Goal: Check status: Check status

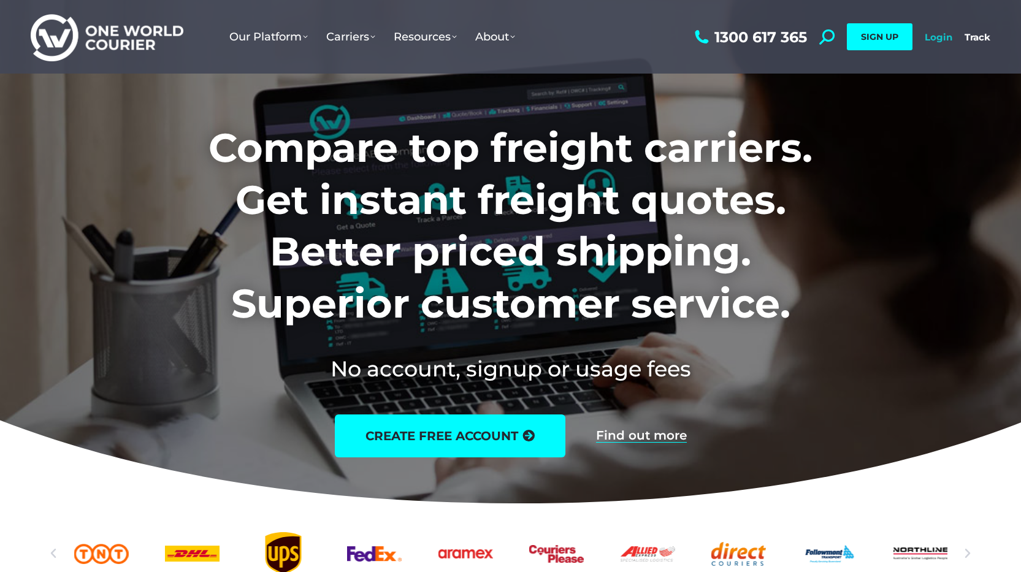
click at [937, 39] on link "Login" at bounding box center [939, 37] width 28 height 12
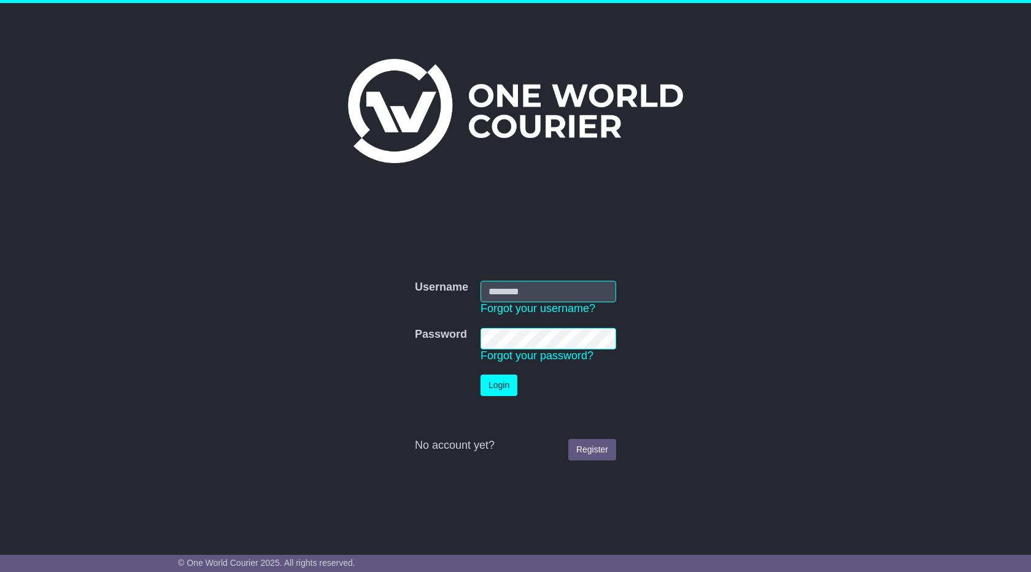
type input "**********"
click at [515, 383] on button "Login" at bounding box center [498, 385] width 37 height 21
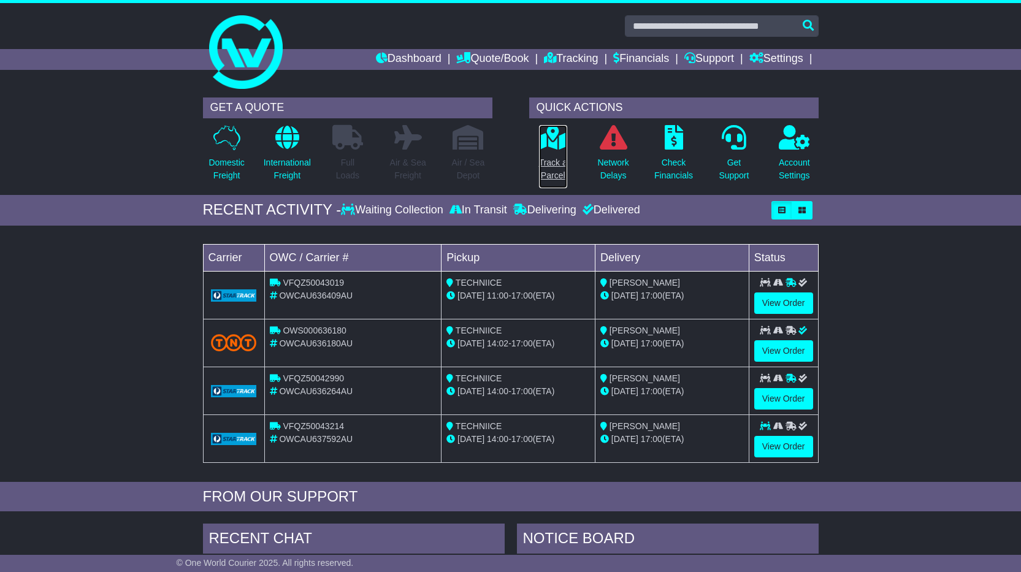
click at [564, 171] on p "Track a Parcel" at bounding box center [553, 169] width 28 height 26
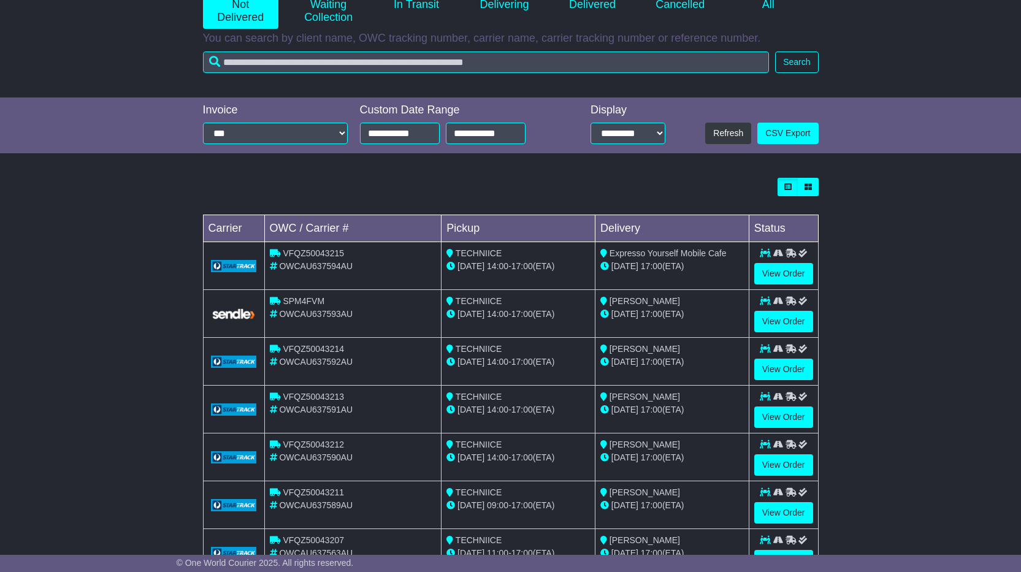
scroll to position [335, 0]
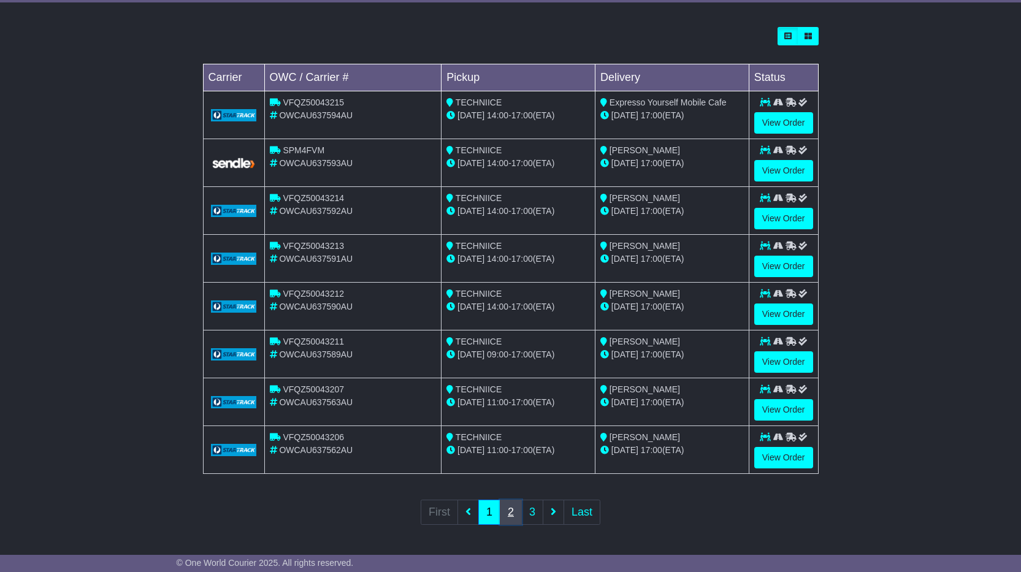
click at [504, 520] on link "2" at bounding box center [511, 512] width 22 height 25
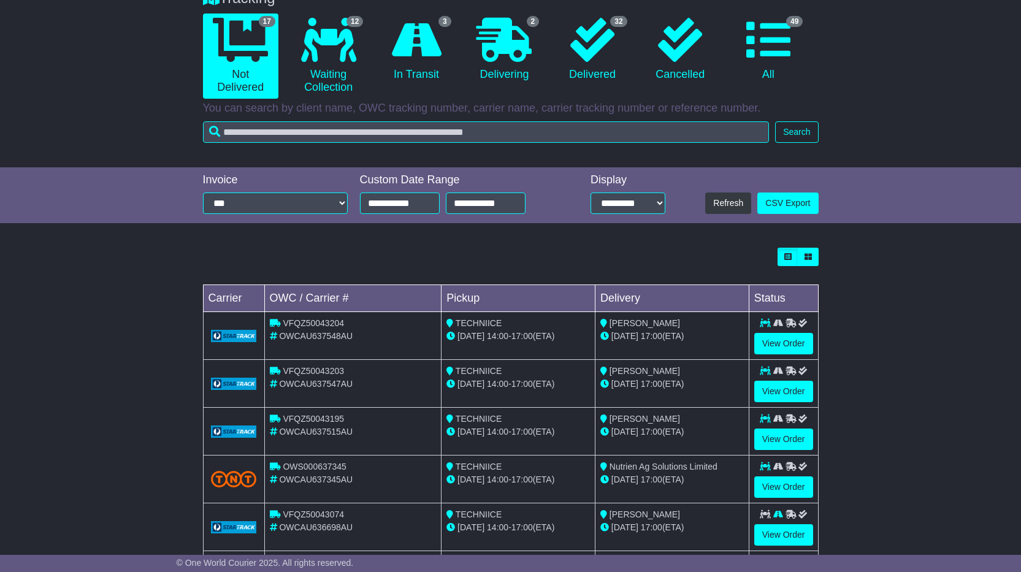
scroll to position [307, 0]
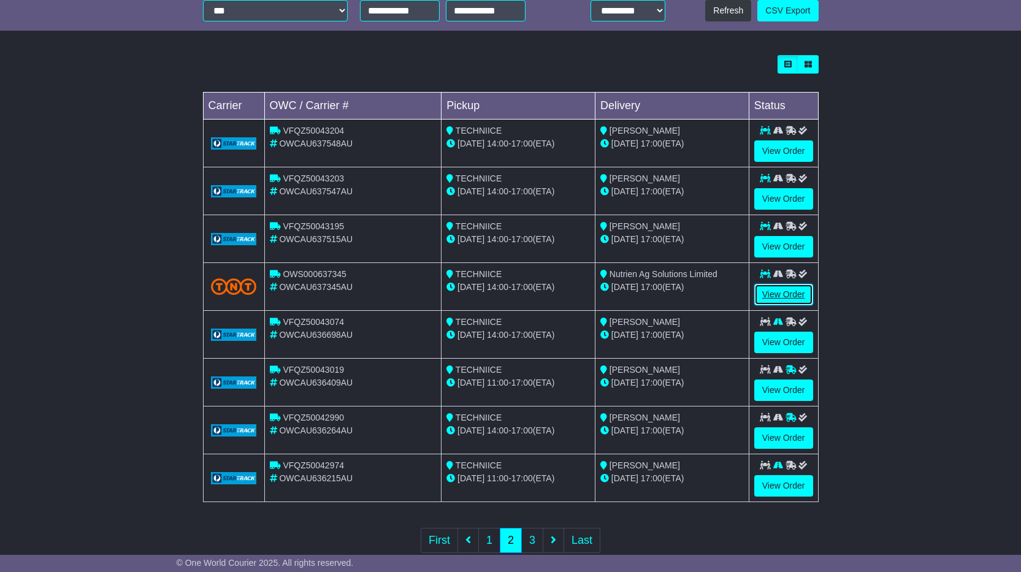
click at [780, 293] on link "View Order" at bounding box center [783, 294] width 59 height 21
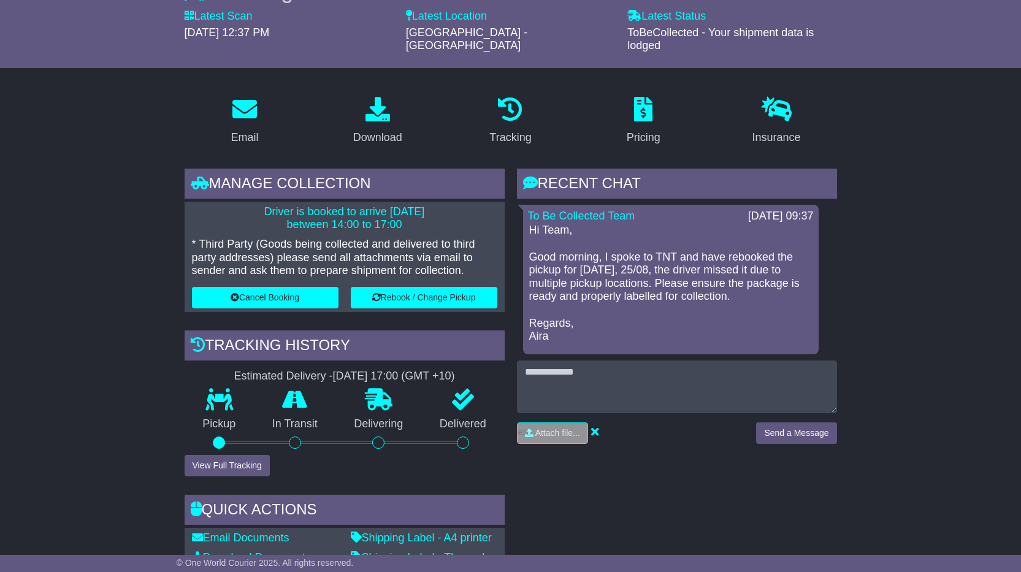
scroll to position [307, 0]
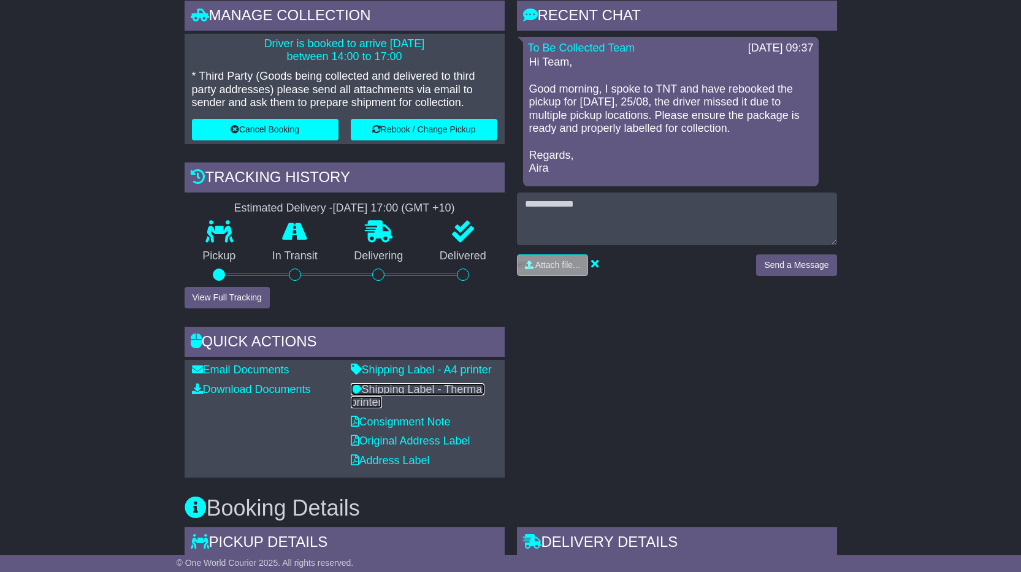
click at [448, 383] on link "Shipping Label - Thermal printer" at bounding box center [418, 396] width 134 height 26
